Goal: Task Accomplishment & Management: Manage account settings

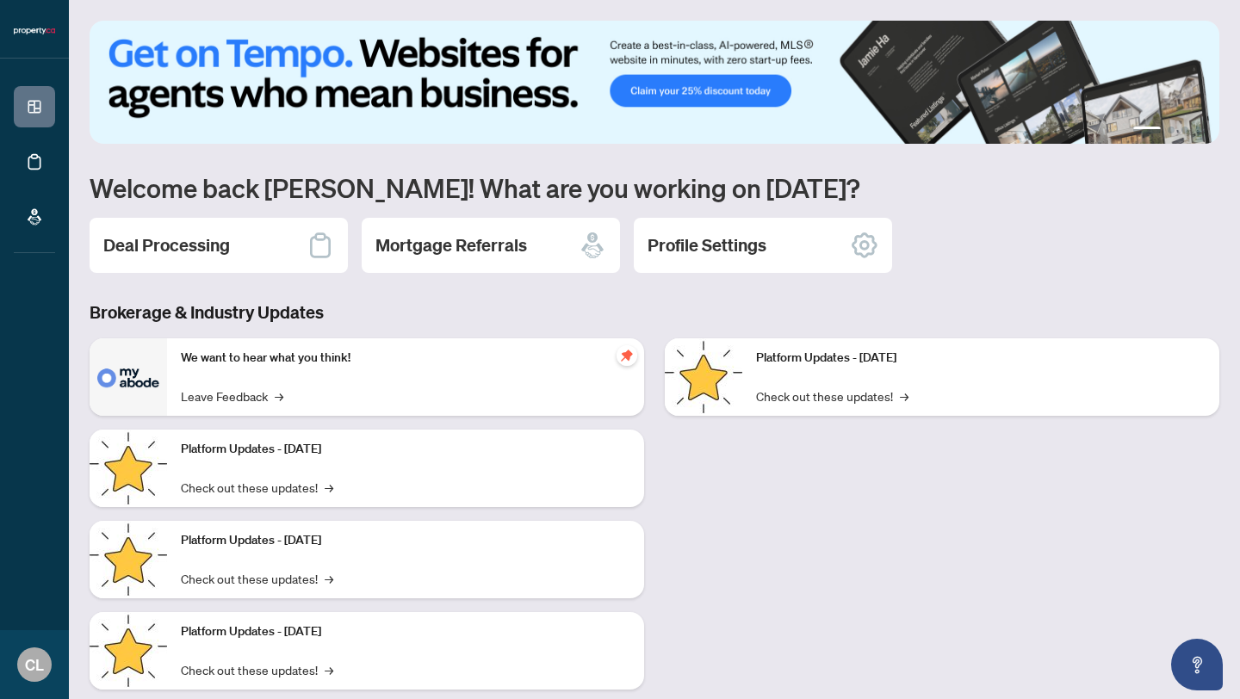
scroll to position [37, 0]
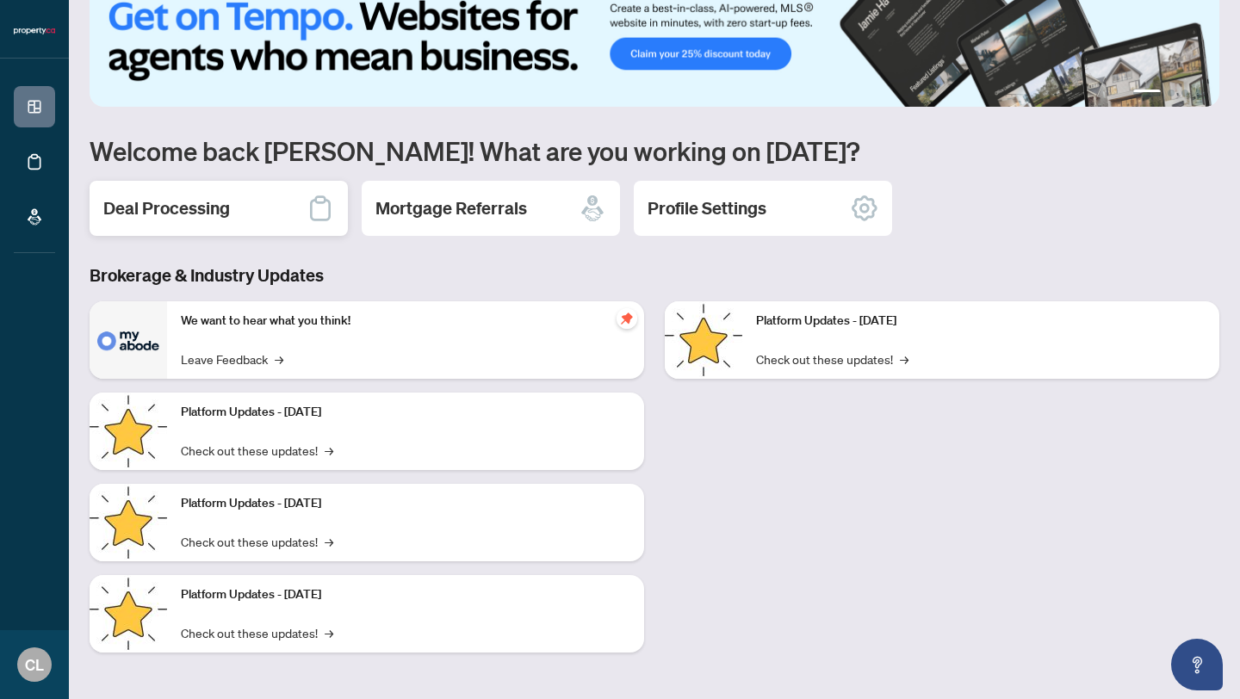
click at [230, 228] on div "Deal Processing" at bounding box center [219, 208] width 258 height 55
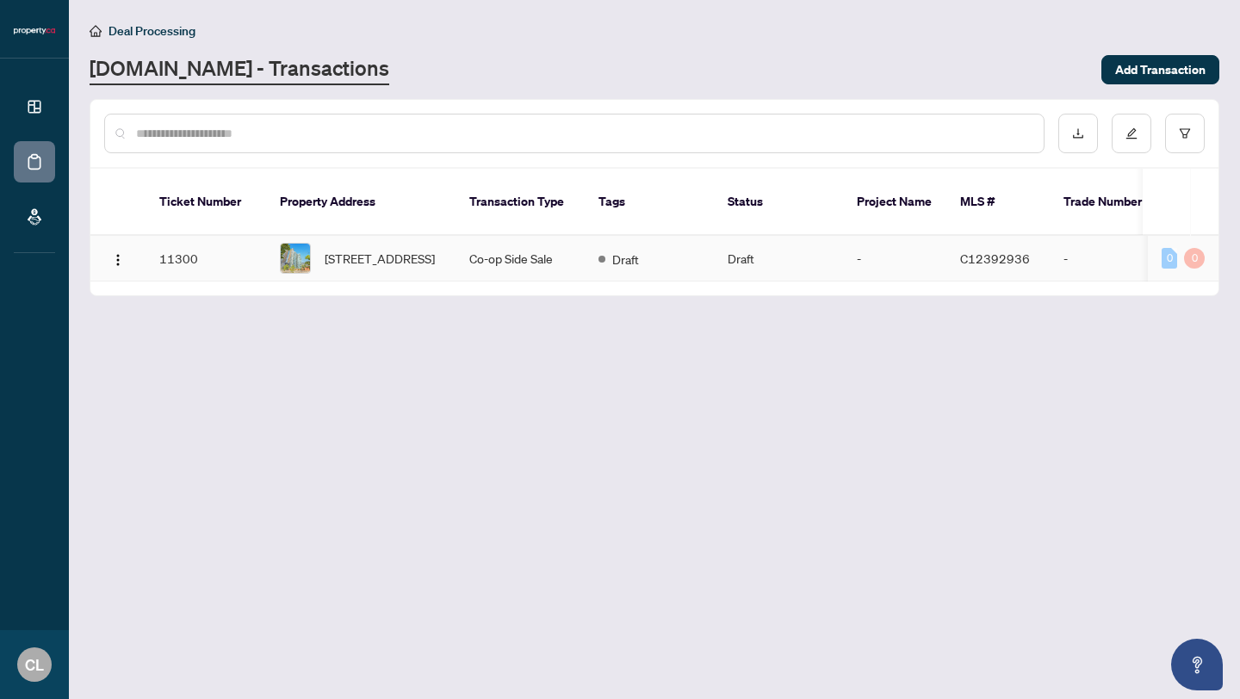
click at [236, 249] on td "11300" at bounding box center [206, 259] width 121 height 46
